Goal: Obtain resource: Obtain resource

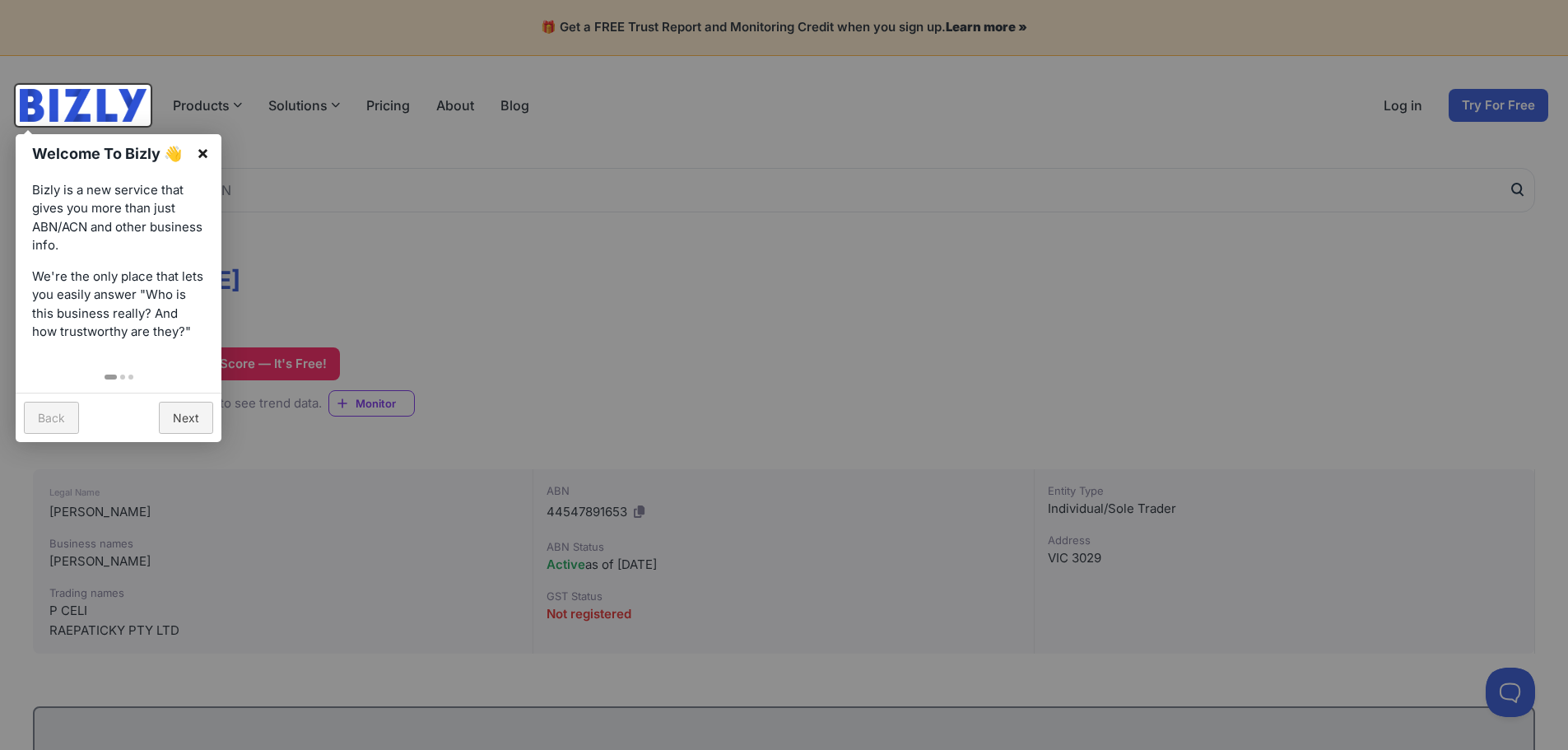
click at [201, 149] on link "×" at bounding box center [202, 152] width 37 height 37
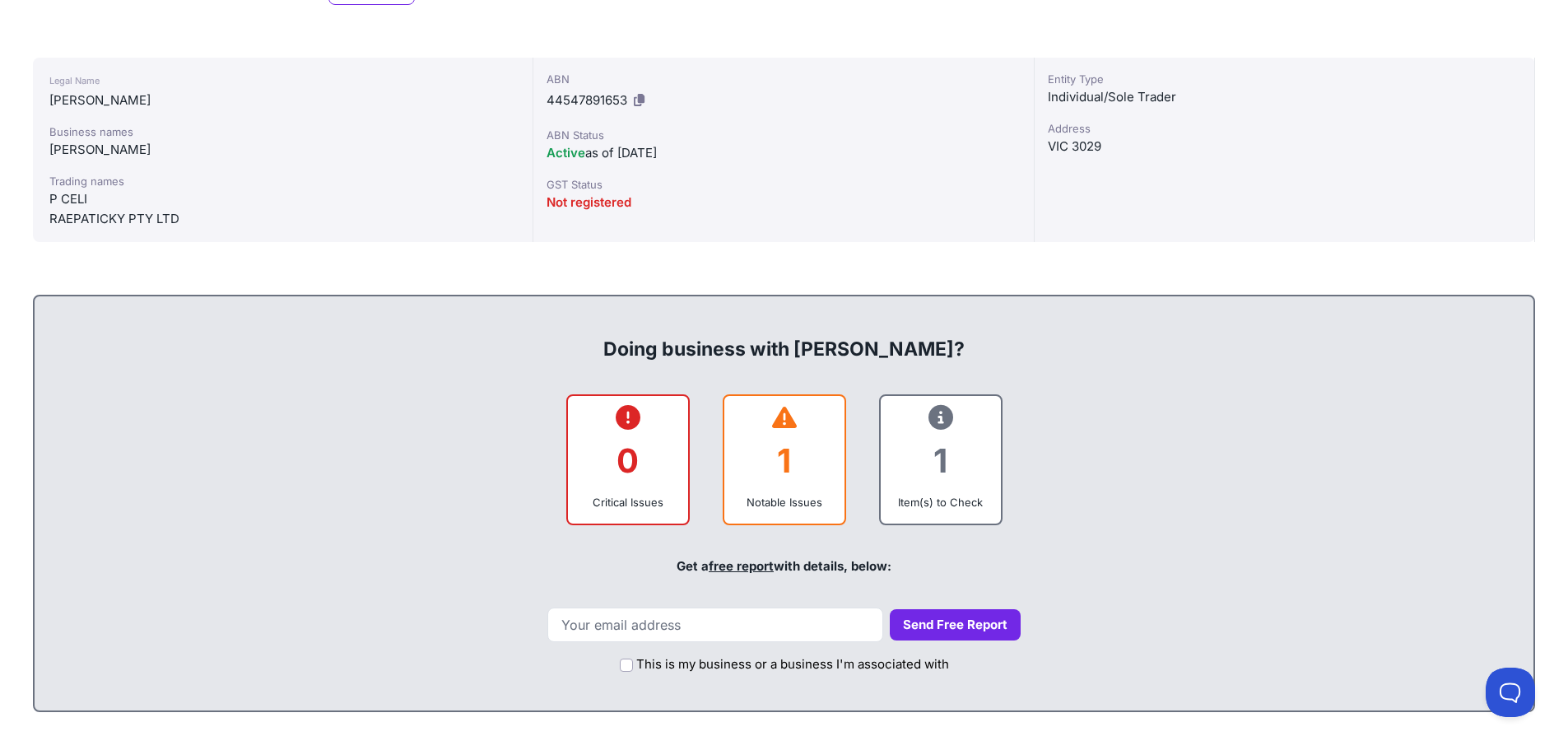
scroll to position [494, 0]
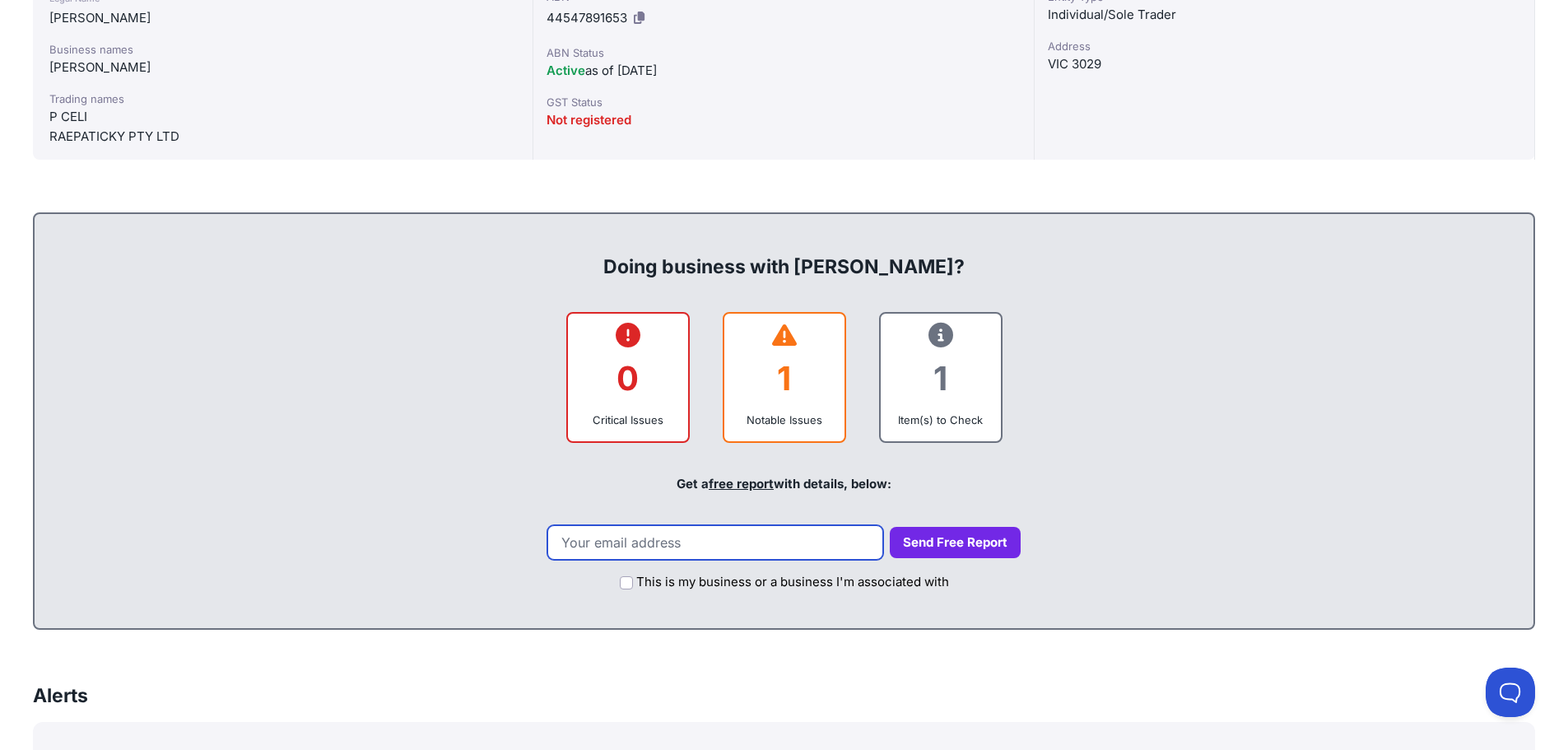
click at [685, 543] on input "email" at bounding box center [715, 542] width 336 height 35
type input "[PERSON_NAME][EMAIL_ADDRESS][DOMAIN_NAME]"
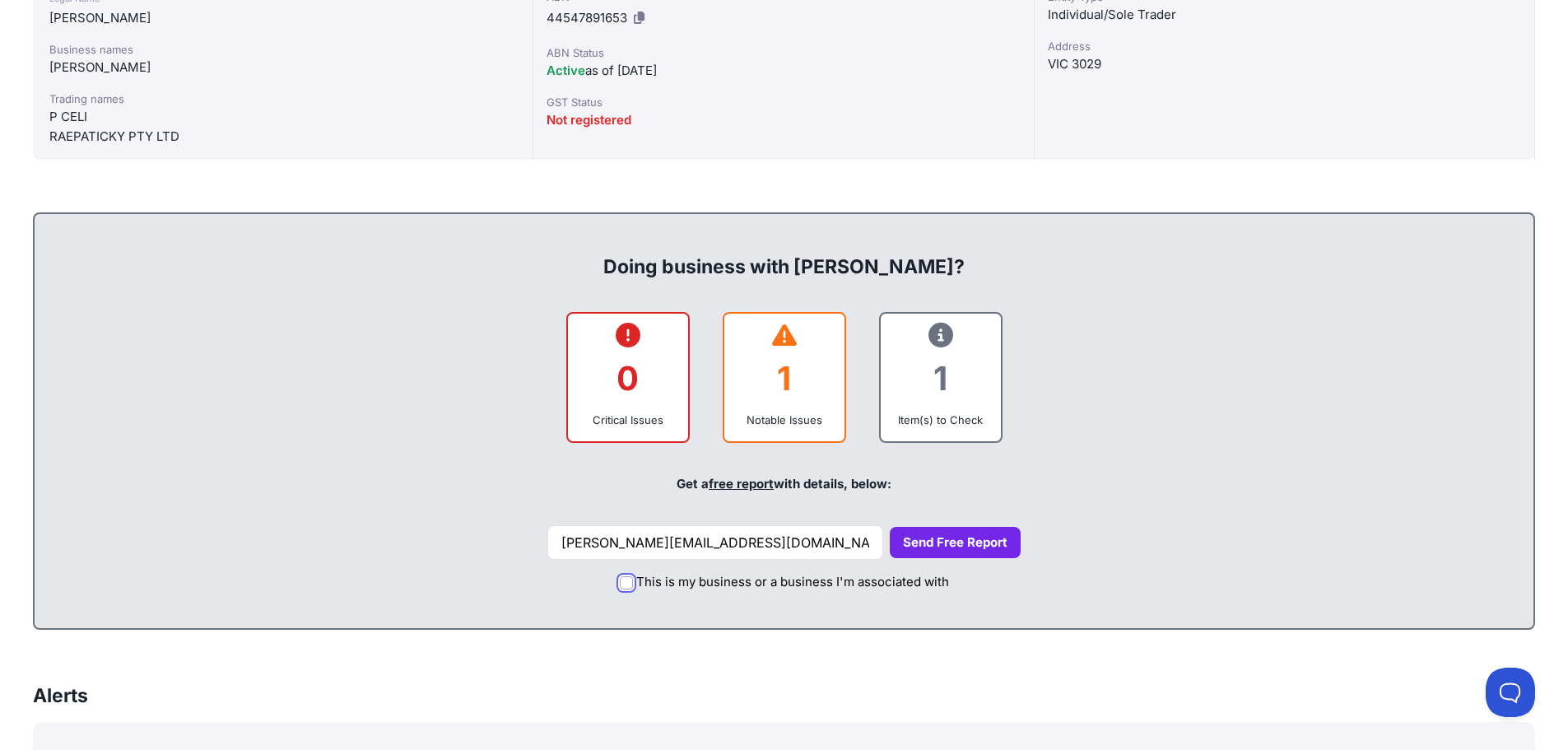
click at [630, 585] on input "This is my business or a business I'm associated with" at bounding box center [626, 582] width 13 height 13
click at [630, 580] on input "This is my business or a business I'm associated with" at bounding box center [626, 582] width 13 height 13
checkbox input "false"
click at [927, 538] on button "Send Free Report" at bounding box center [955, 543] width 131 height 32
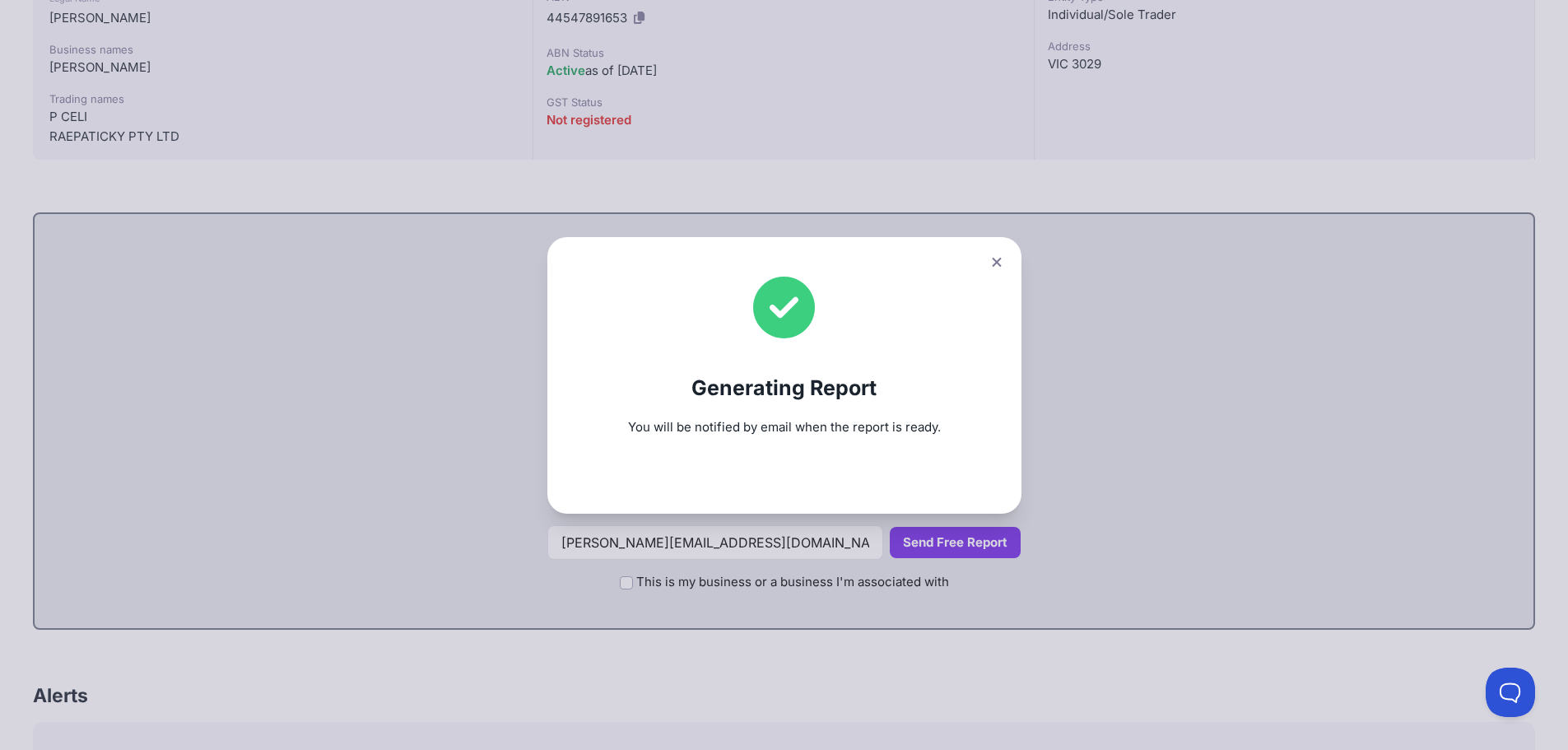
click at [1001, 263] on icon at bounding box center [996, 261] width 9 height 9
